Goal: Task Accomplishment & Management: Use online tool/utility

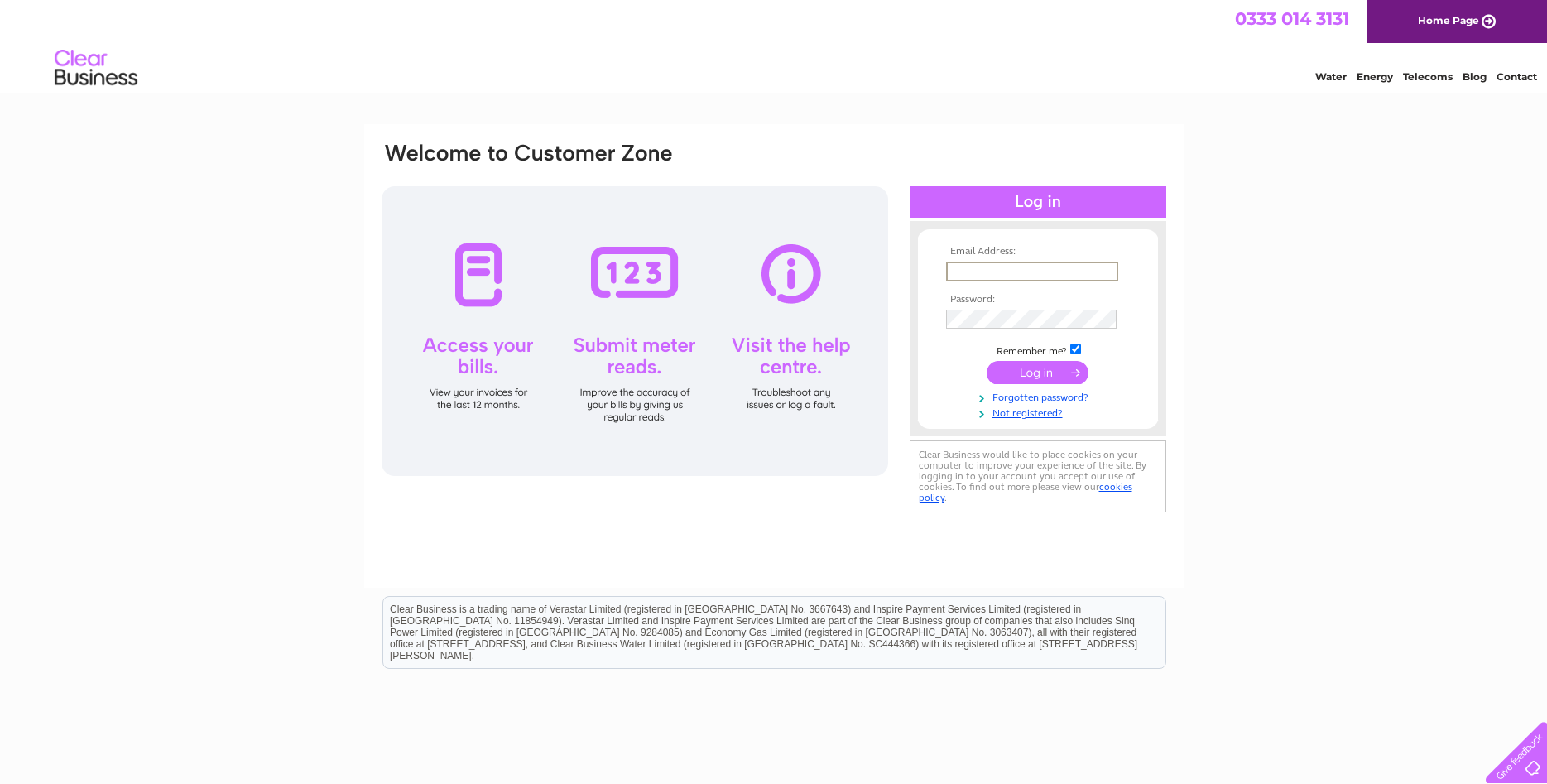
click at [973, 265] on input "text" at bounding box center [1032, 271] width 172 height 20
type input "info@unitedfishselling.co.uk"
click at [1006, 380] on input "submit" at bounding box center [1038, 371] width 101 height 23
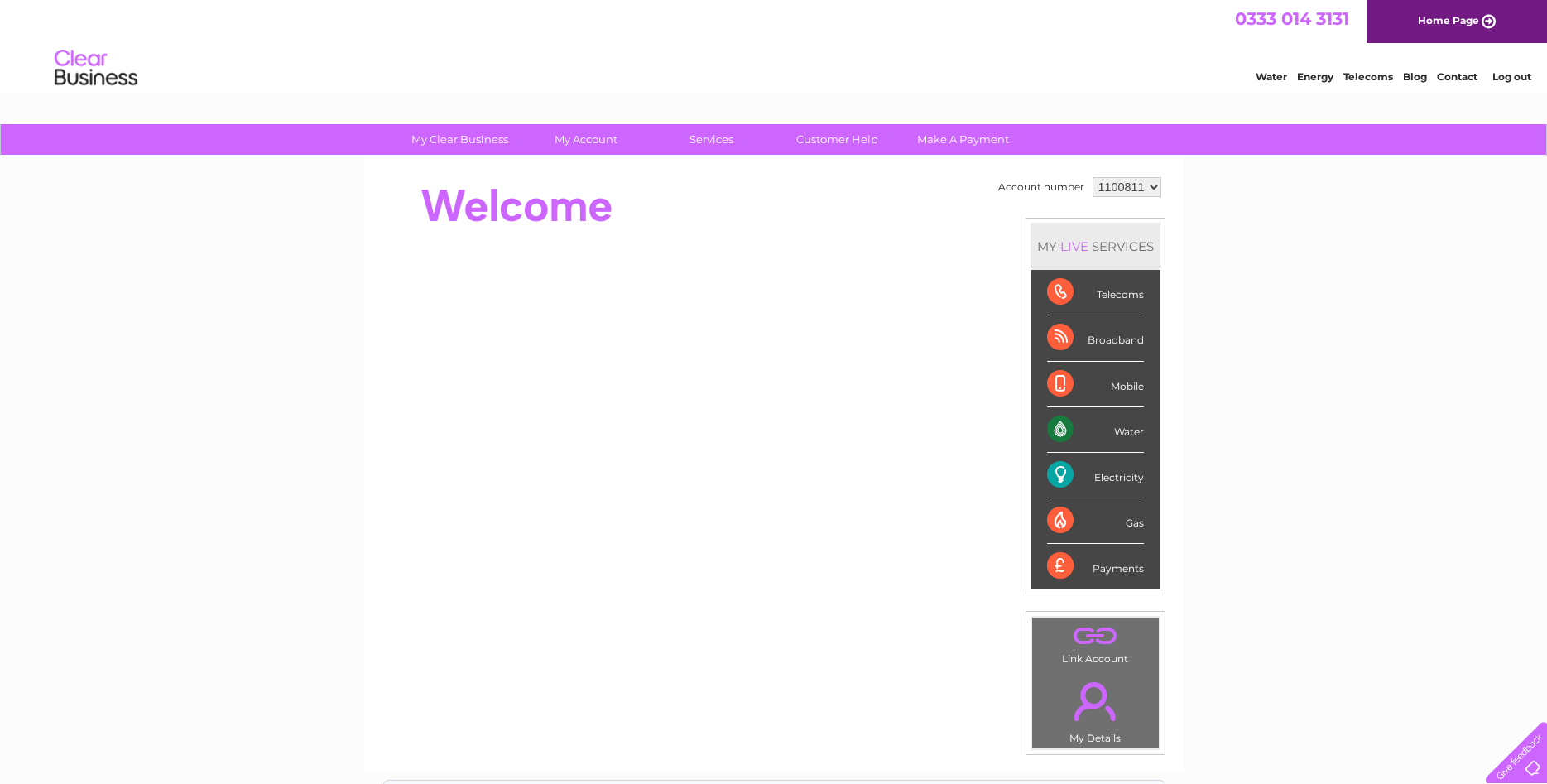
click at [1093, 177] on select "1100811 1133712" at bounding box center [1127, 187] width 69 height 20
click option "1100811" at bounding box center [0, 0] width 0 height 0
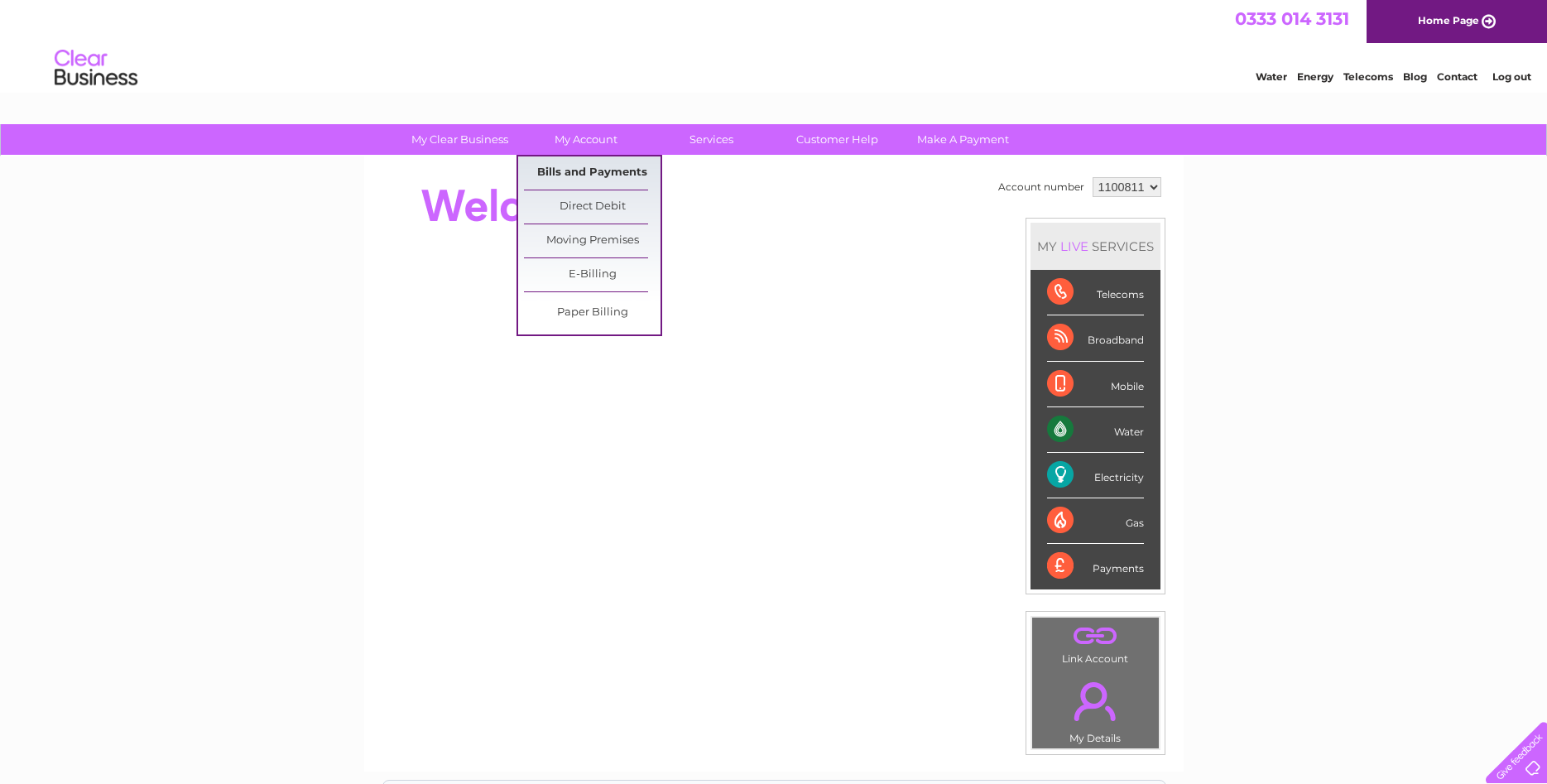
click at [583, 169] on link "Bills and Payments" at bounding box center [592, 173] width 137 height 34
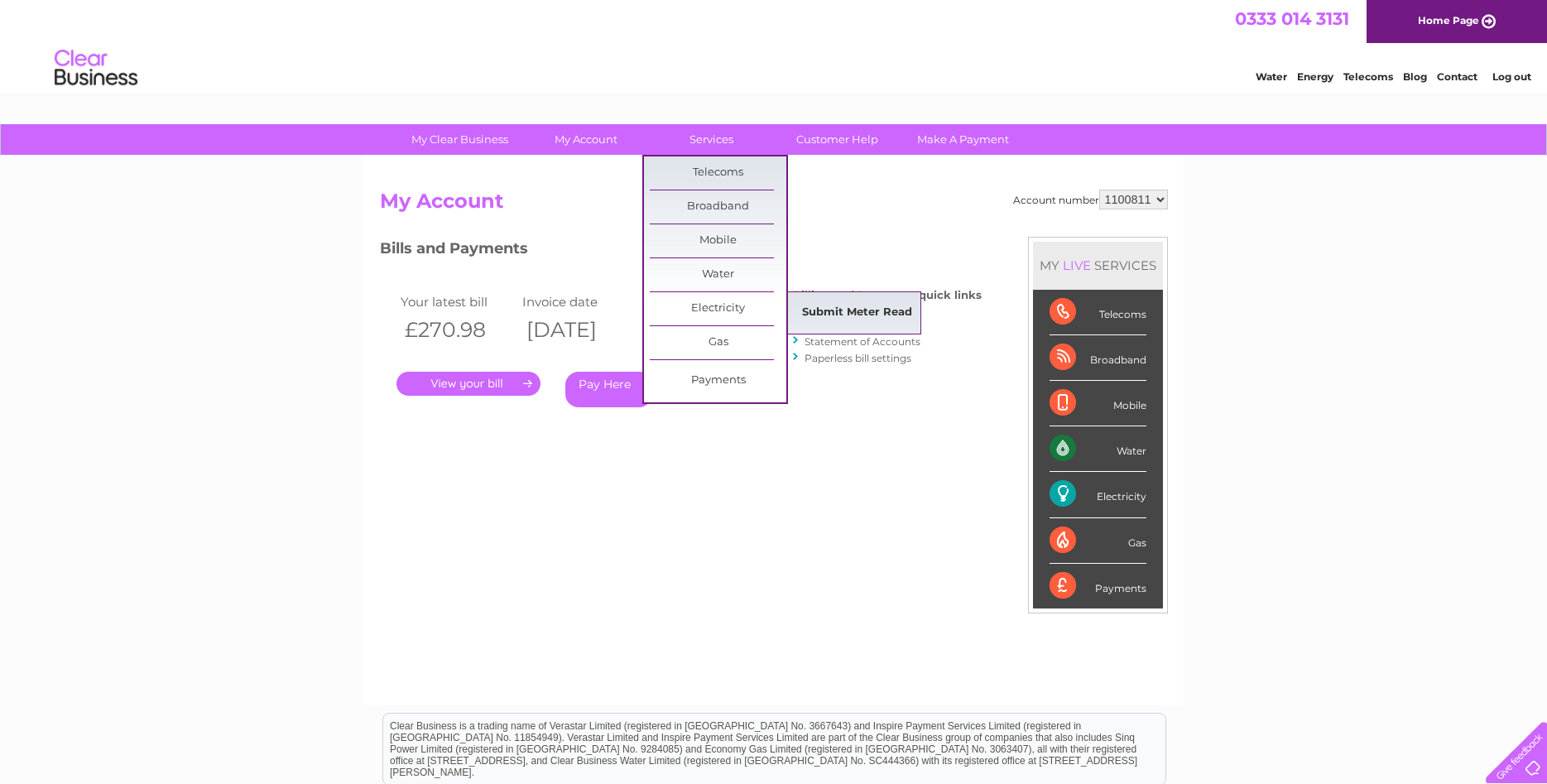
click at [862, 304] on link "Submit Meter Read" at bounding box center [857, 313] width 137 height 34
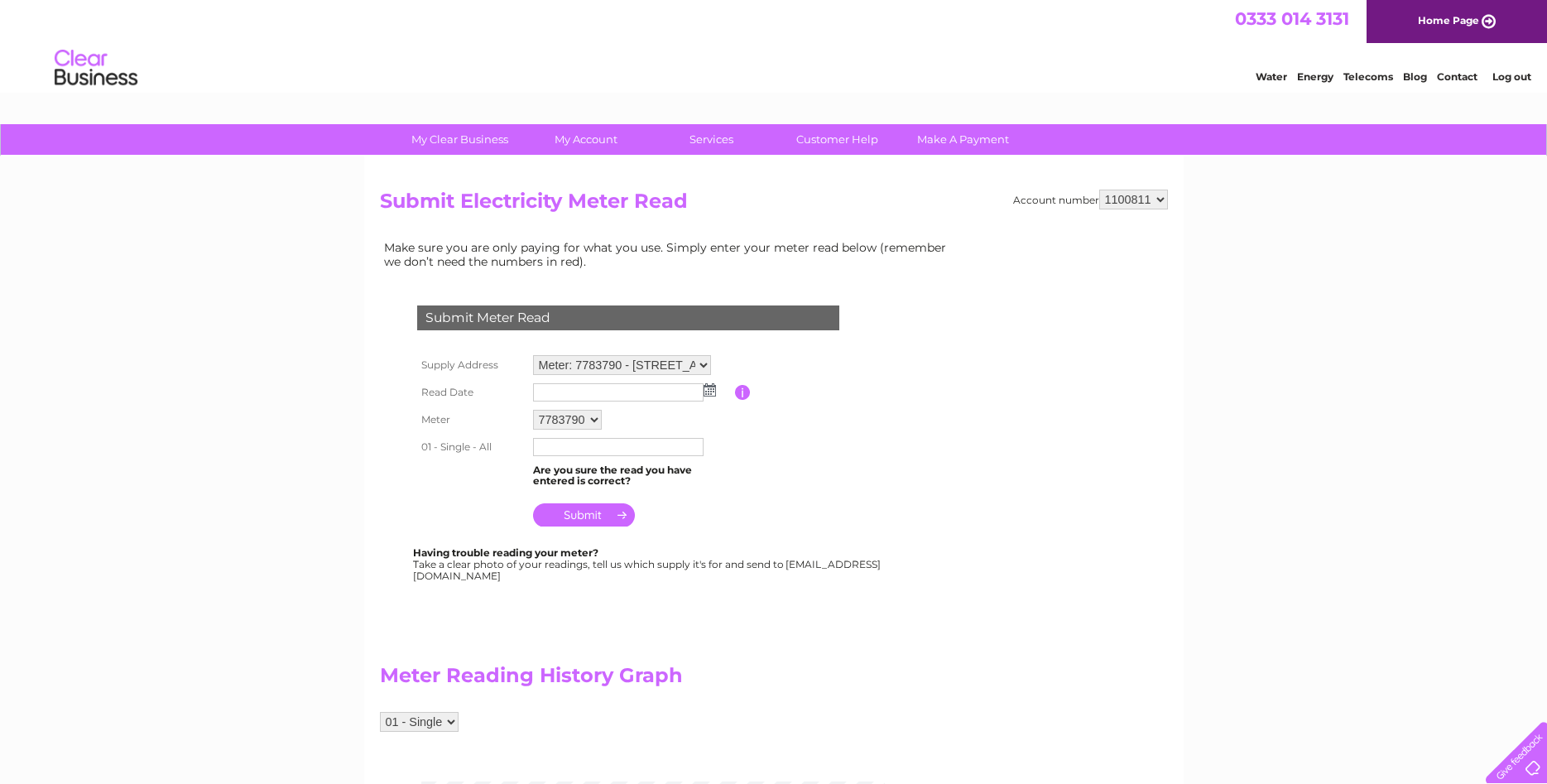
click at [533, 355] on select "Meter: 7783790 - [STREET_ADDRESS] 1UN Meter: H03C31924 - [STREET_ADDRESS]" at bounding box center [622, 364] width 178 height 20
click option "Meter: 7783790 - [STREET_ADDRESS]" at bounding box center [0, 0] width 0 height 0
click at [706, 390] on img at bounding box center [709, 389] width 12 height 13
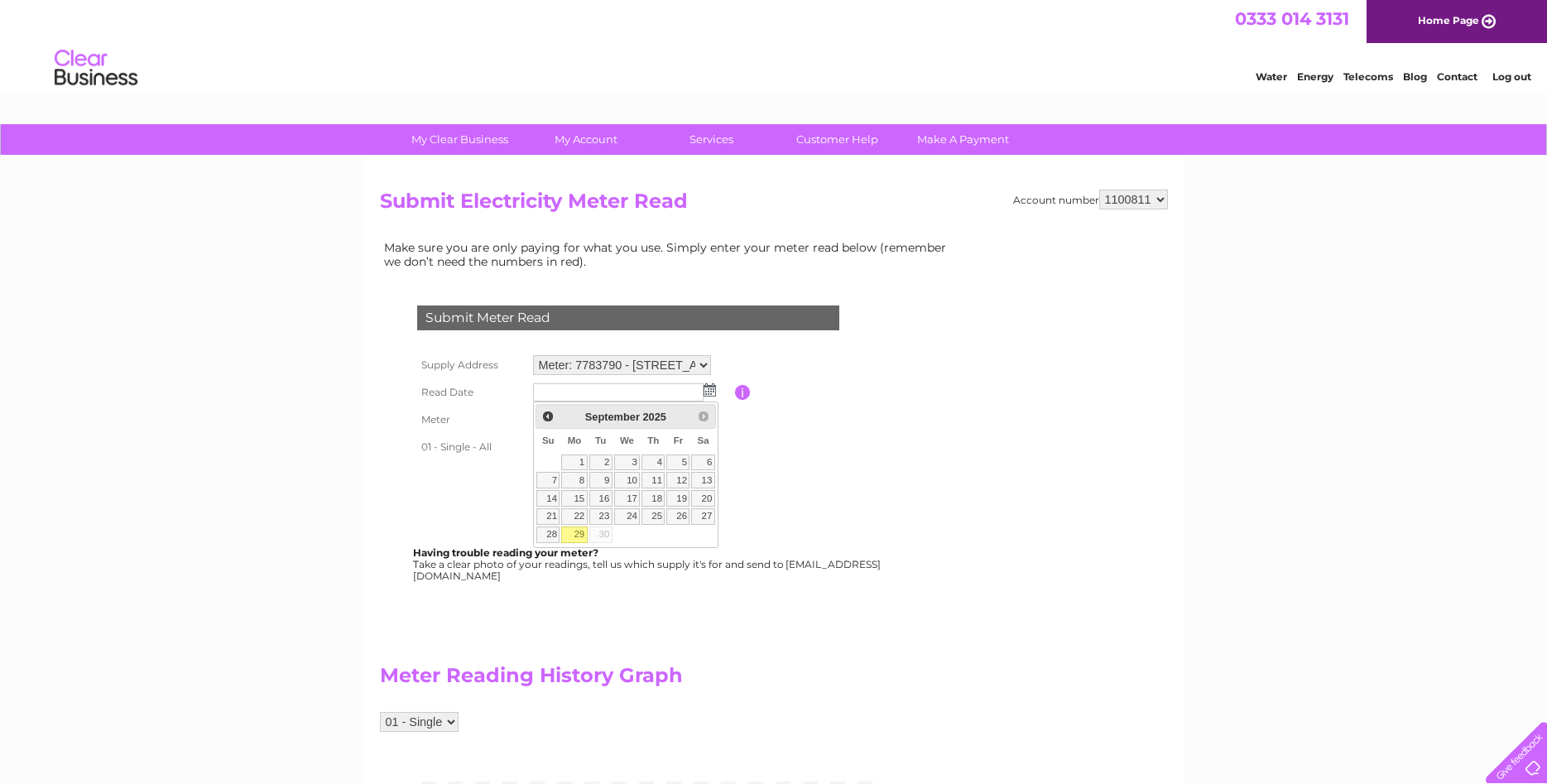
click at [574, 536] on link "29" at bounding box center [574, 534] width 26 height 16
type input "[DATE]"
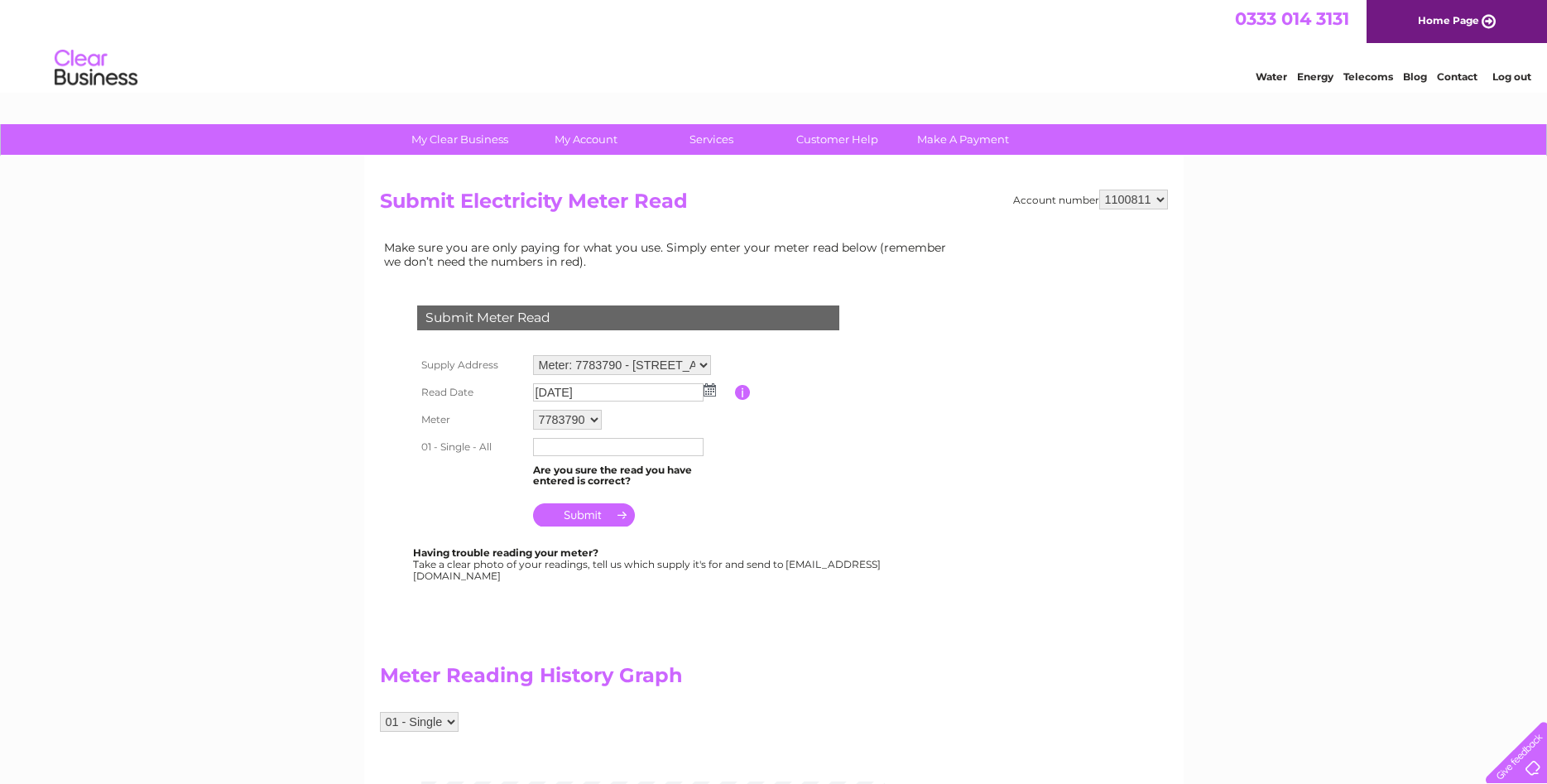
click at [562, 454] on input "text" at bounding box center [618, 446] width 170 height 18
type input "38288"
click at [583, 516] on input "submit" at bounding box center [584, 514] width 101 height 23
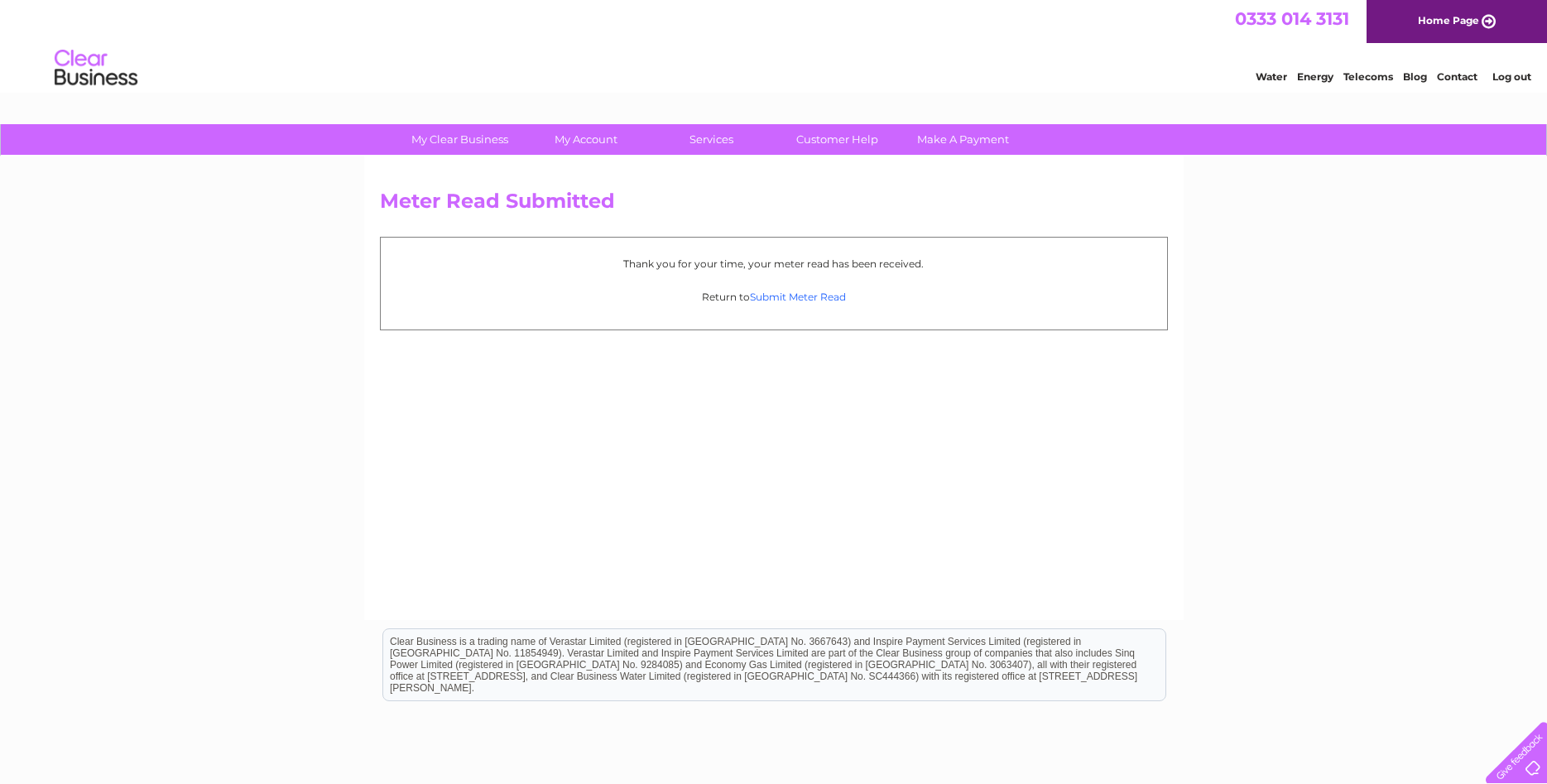
click at [795, 295] on link "Submit Meter Read" at bounding box center [798, 297] width 96 height 12
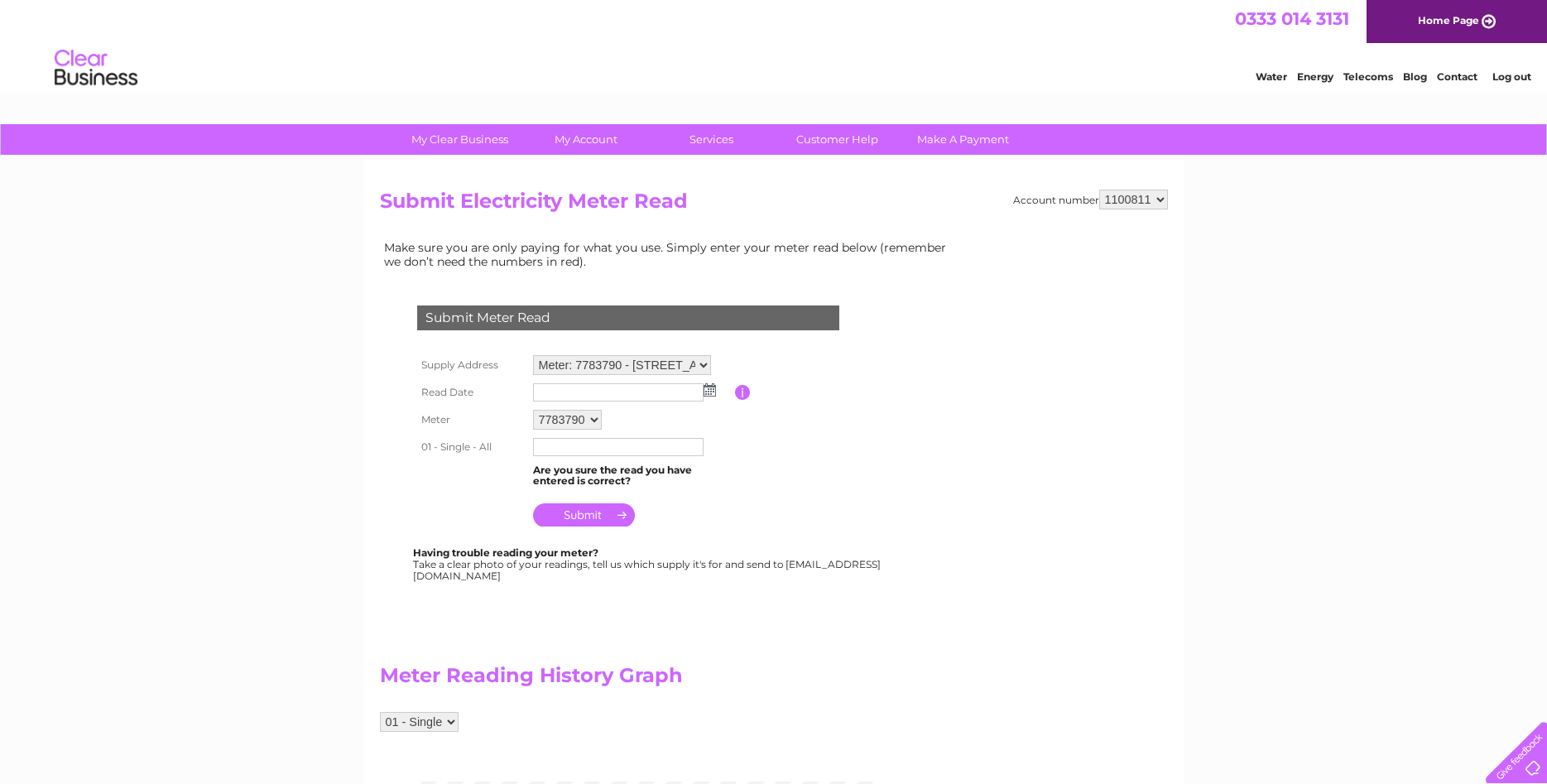
click at [533, 355] on select "Meter: 7783790 - [STREET_ADDRESS] 1UN Meter: H03C31924 - [STREET_ADDRESS]" at bounding box center [622, 364] width 178 height 20
select select "135515"
click option "Meter: H03C31924 - [STREET_ADDRESS]" at bounding box center [0, 0] width 0 height 0
click at [712, 393] on img at bounding box center [709, 389] width 12 height 13
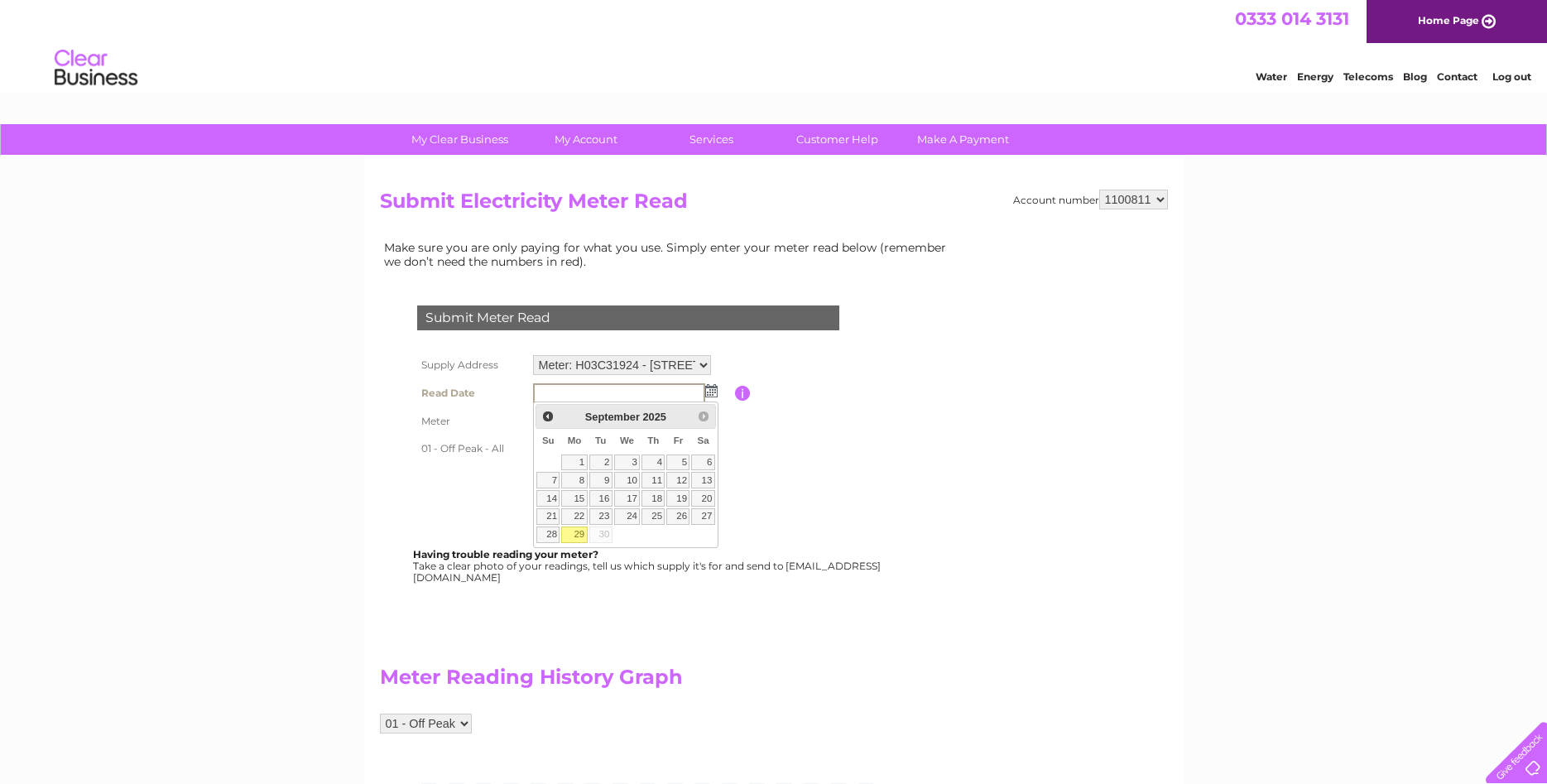
click at [574, 534] on link "29" at bounding box center [574, 534] width 26 height 16
type input "[DATE]"
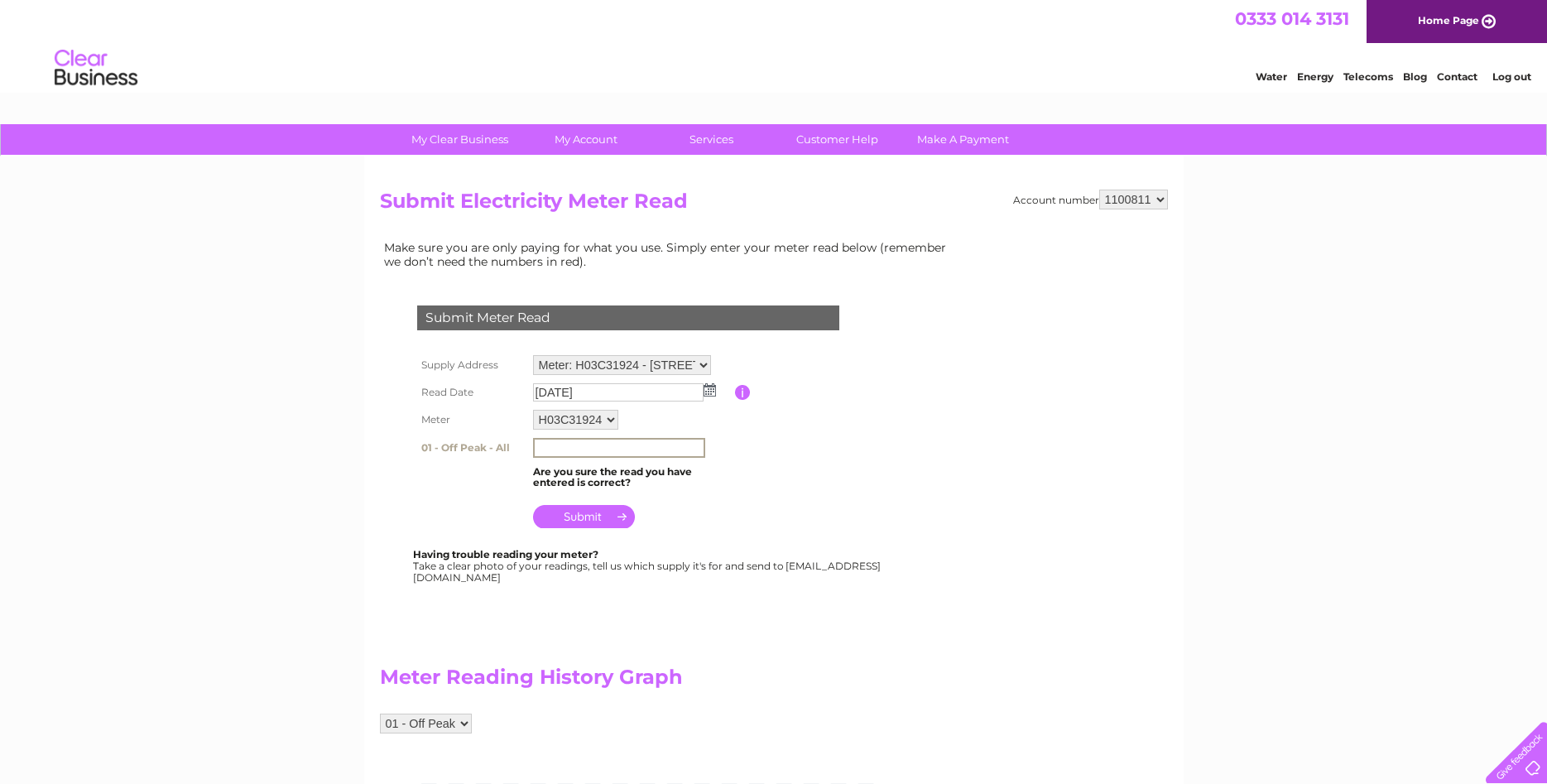
click at [562, 448] on input "text" at bounding box center [619, 447] width 172 height 20
type input "45571"
click at [578, 517] on input "submit" at bounding box center [584, 514] width 101 height 23
